Goal: Communication & Community: Participate in discussion

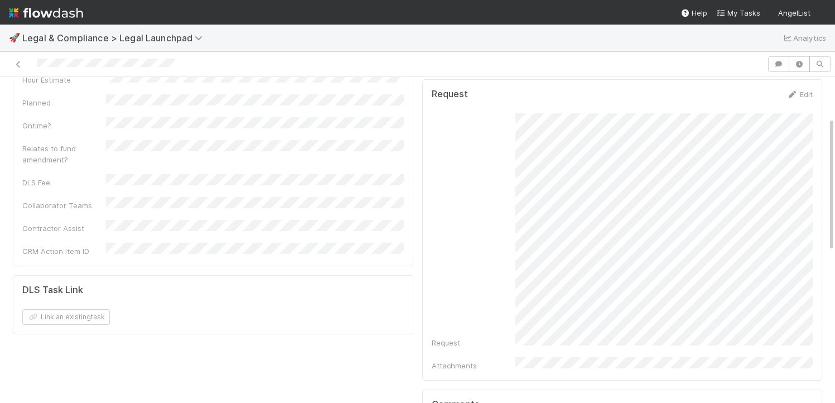
scroll to position [346, 0]
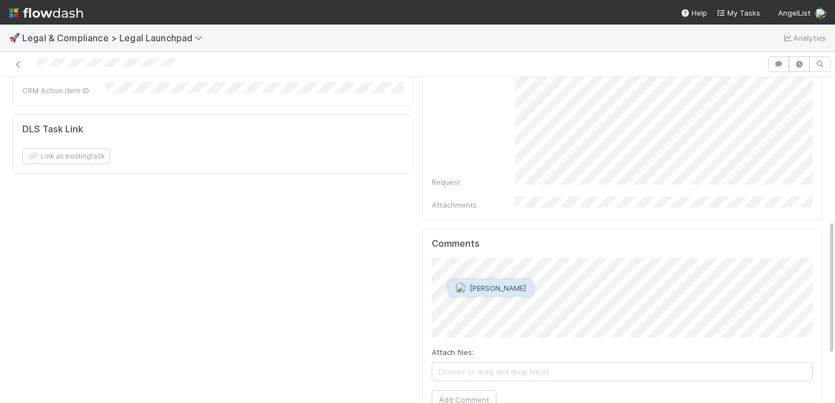
click at [499, 292] on button "[PERSON_NAME]" at bounding box center [491, 288] width 84 height 16
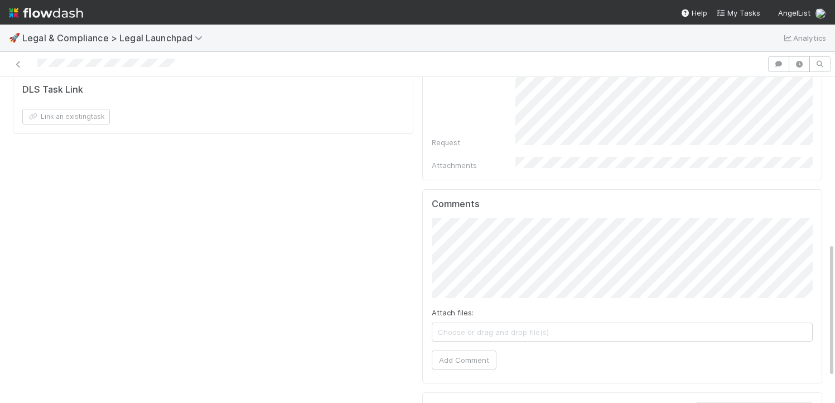
scroll to position [406, 0]
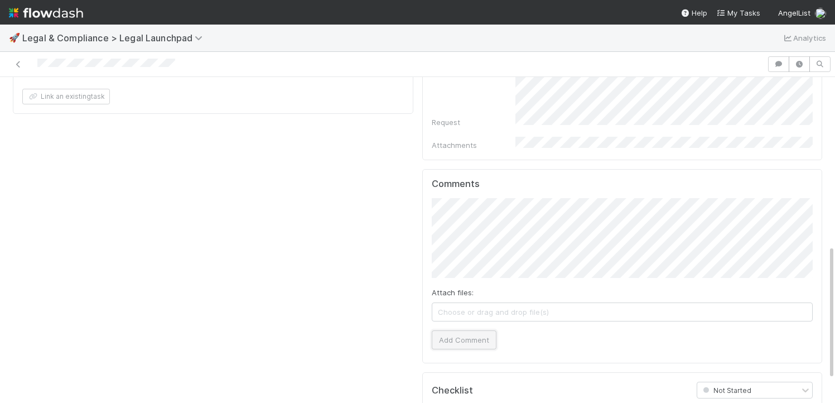
click at [452, 330] on button "Add Comment" at bounding box center [464, 339] width 65 height 19
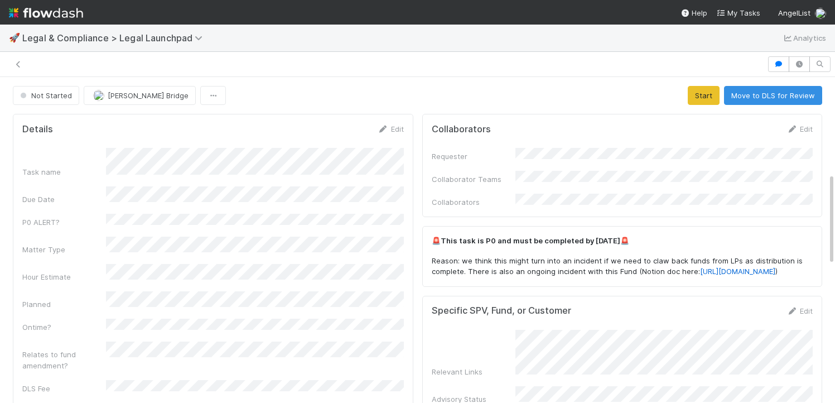
scroll to position [343, 0]
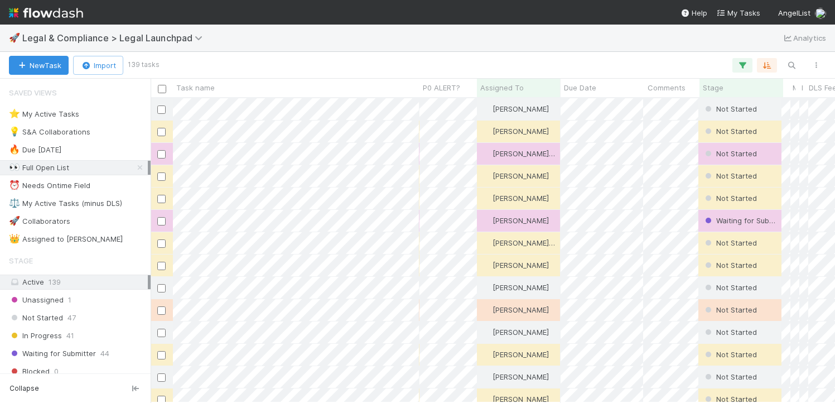
scroll to position [304, 685]
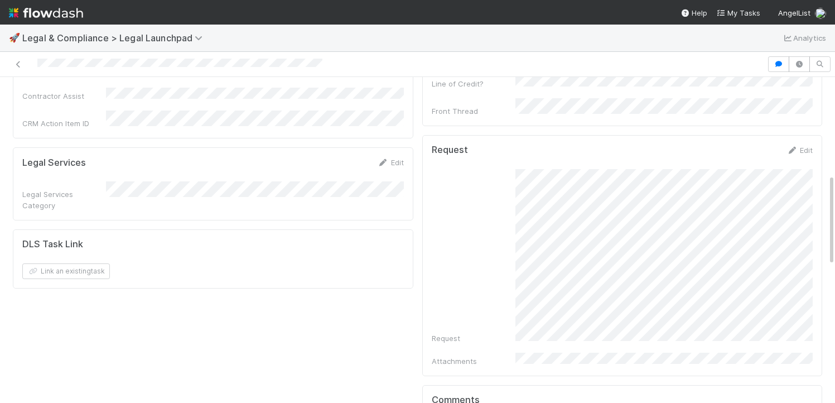
scroll to position [316, 0]
